Goal: Task Accomplishment & Management: Use online tool/utility

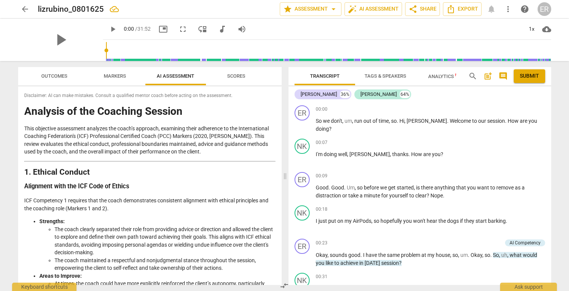
scroll to position [2036, 0]
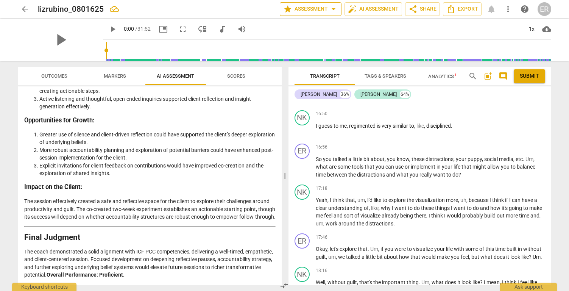
click at [301, 14] on button "star Assessment arrow_drop_down" at bounding box center [311, 9] width 62 height 14
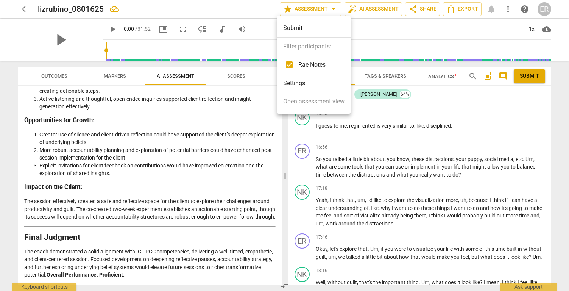
click at [311, 12] on div at bounding box center [284, 145] width 569 height 291
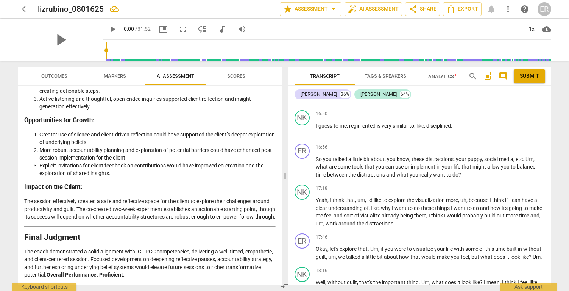
click at [18, 6] on span "arrow_back" at bounding box center [25, 9] width 14 height 9
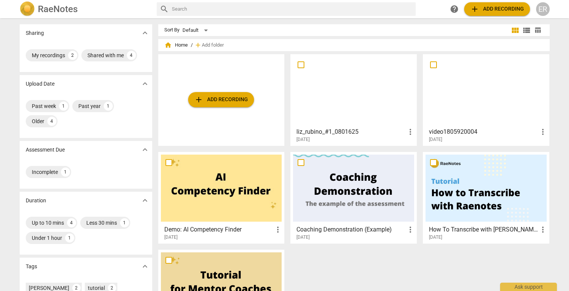
click at [367, 110] on div at bounding box center [353, 90] width 121 height 67
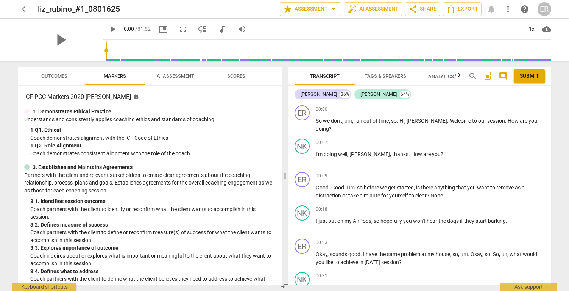
click at [233, 75] on span "Scores" at bounding box center [236, 76] width 18 height 6
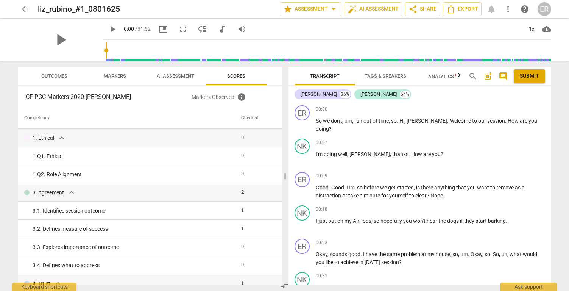
click at [184, 73] on span "AI Assessment" at bounding box center [176, 76] width 56 height 10
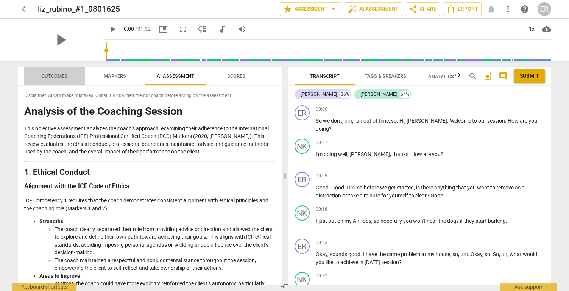
click at [64, 73] on span "Outcomes" at bounding box center [54, 76] width 26 height 6
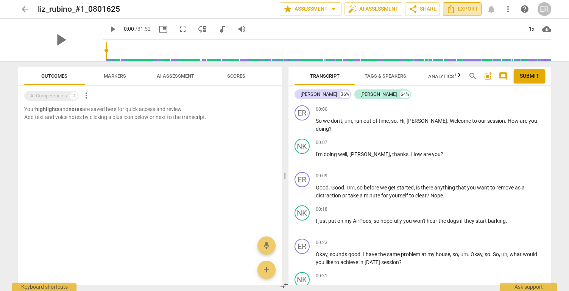
click at [471, 8] on span "Export" at bounding box center [463, 9] width 32 height 9
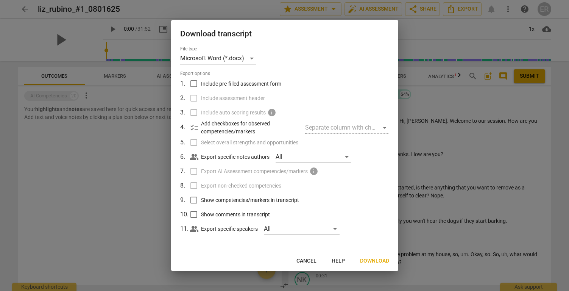
click at [311, 259] on span "Cancel" at bounding box center [307, 261] width 20 height 8
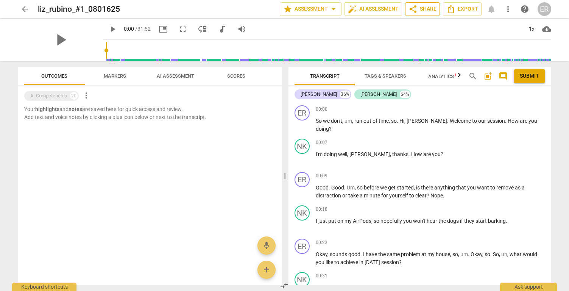
click at [419, 11] on span "share Share" at bounding box center [423, 9] width 28 height 9
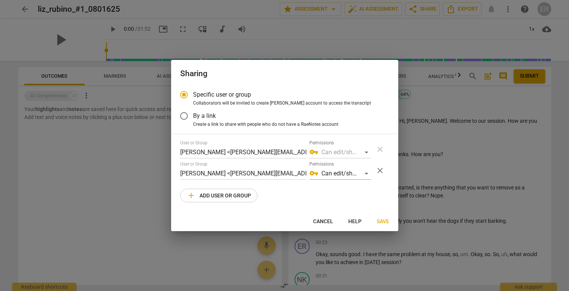
click at [323, 221] on span "Cancel" at bounding box center [323, 222] width 20 height 8
radio input "false"
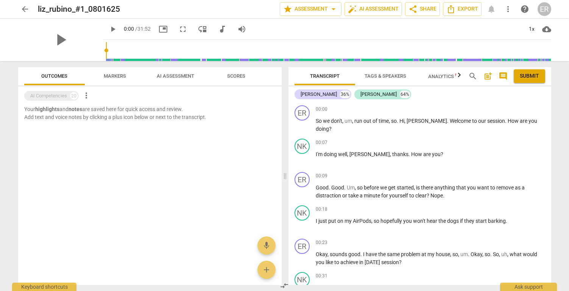
click at [32, 12] on div "arrow_back liz_rubino_#1_0801625 edit star Assessment arrow_drop_down auto_fix_…" at bounding box center [284, 9] width 533 height 14
click at [26, 8] on span "arrow_back" at bounding box center [24, 9] width 9 height 9
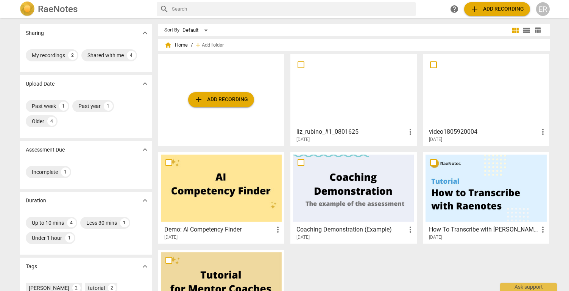
click at [233, 102] on span "add Add recording" at bounding box center [221, 99] width 54 height 9
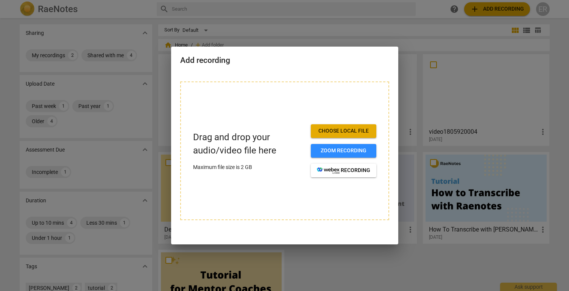
click at [341, 124] on div "Drag and drop your audio/video file here Maximum file size is 2 GB Choose local…" at bounding box center [284, 150] width 209 height 139
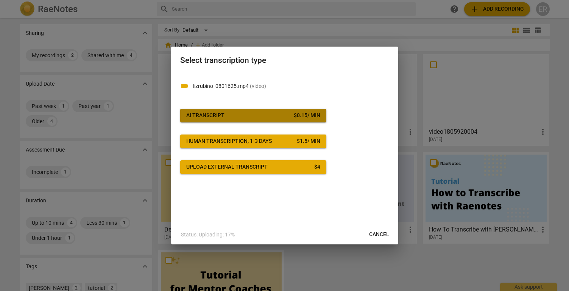
click at [260, 116] on span "AI Transcript $ 0.15 / min" at bounding box center [253, 116] width 134 height 8
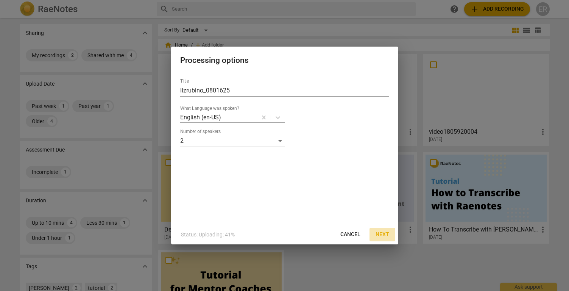
click at [380, 233] on span "Next" at bounding box center [383, 235] width 14 height 8
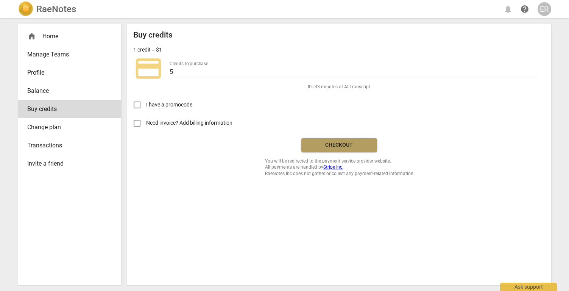
click at [350, 144] on span "Checkout" at bounding box center [340, 145] width 64 height 8
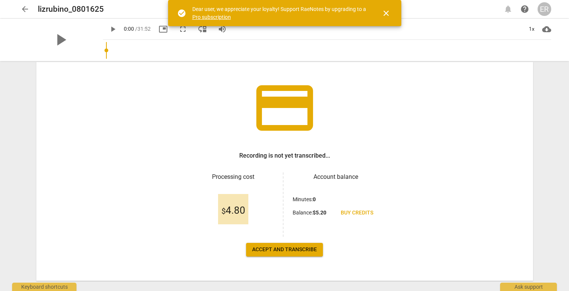
scroll to position [51, 0]
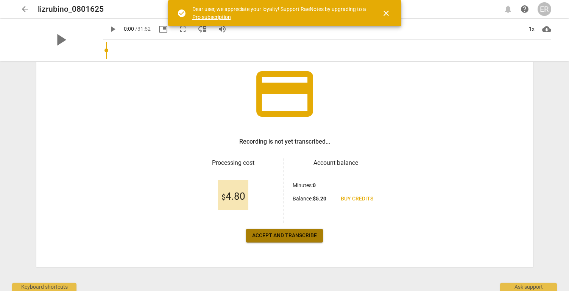
click at [280, 237] on span "Accept and transcribe" at bounding box center [284, 236] width 65 height 8
